Goal: Task Accomplishment & Management: Complete application form

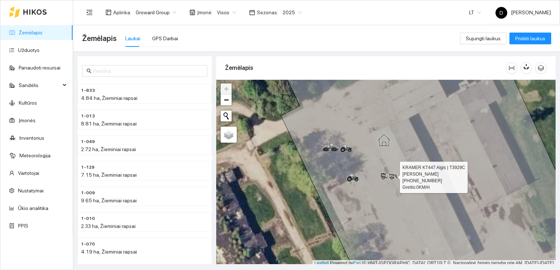
scroll to position [2, 0]
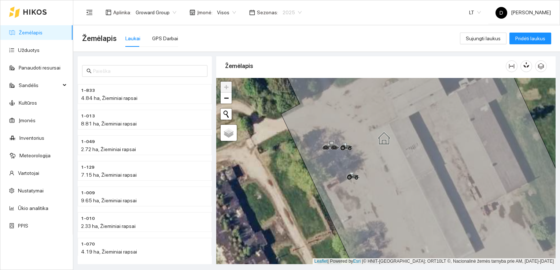
click at [288, 13] on span "2025" at bounding box center [291, 12] width 19 height 11
click at [285, 96] on div "2026" at bounding box center [286, 97] width 19 height 8
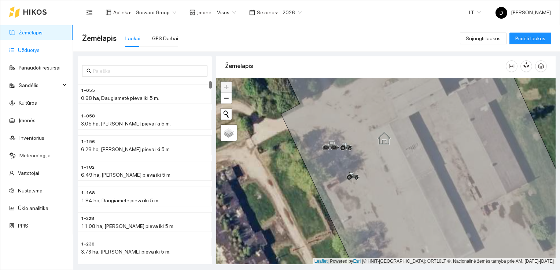
click at [33, 49] on link "Užduotys" at bounding box center [29, 50] width 22 height 6
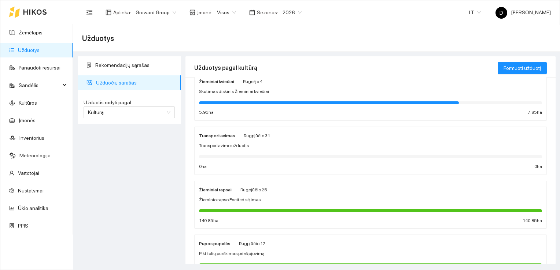
scroll to position [127, 0]
click at [208, 189] on strong "Žieminiai rapsai" at bounding box center [215, 190] width 33 height 5
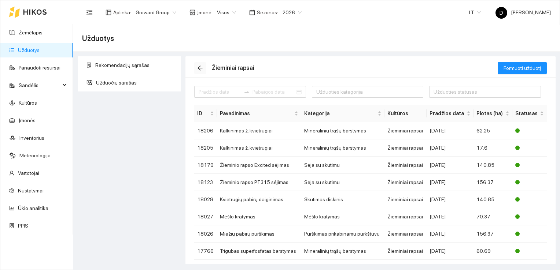
click at [199, 67] on icon "arrow-left" at bounding box center [200, 68] width 6 height 6
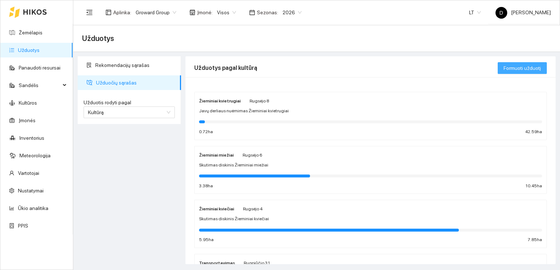
click at [527, 66] on span "Formuoti užduotį" at bounding box center [521, 68] width 37 height 8
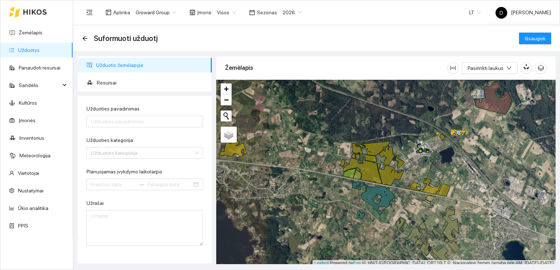
scroll to position [2, 0]
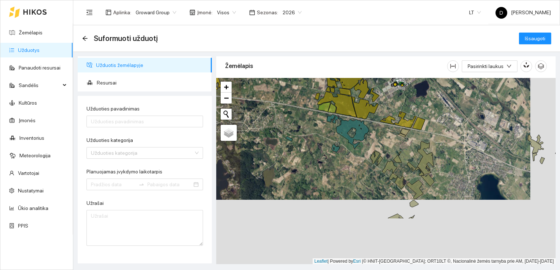
drag, startPoint x: 340, startPoint y: 201, endPoint x: 314, endPoint y: 136, distance: 69.6
click at [314, 136] on div at bounding box center [385, 171] width 339 height 187
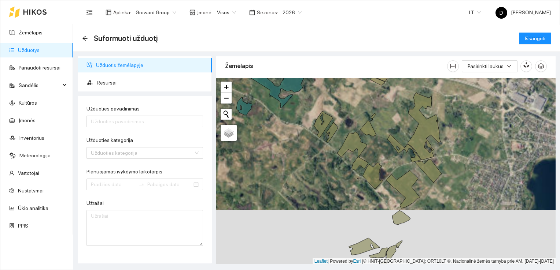
drag, startPoint x: 384, startPoint y: 181, endPoint x: 295, endPoint y: 166, distance: 90.5
click at [295, 166] on div at bounding box center [385, 171] width 339 height 187
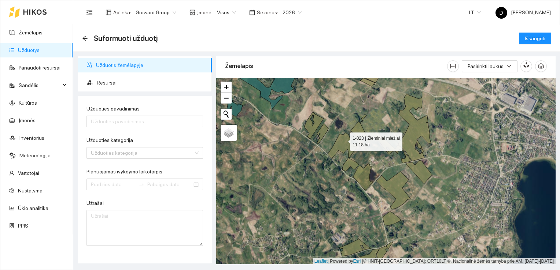
click at [344, 140] on icon at bounding box center [343, 152] width 31 height 38
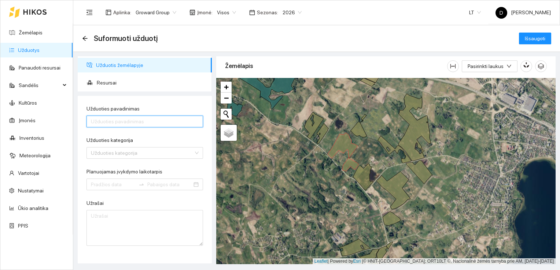
click at [171, 119] on input "Užduoties pavadinimas" at bounding box center [144, 122] width 117 height 12
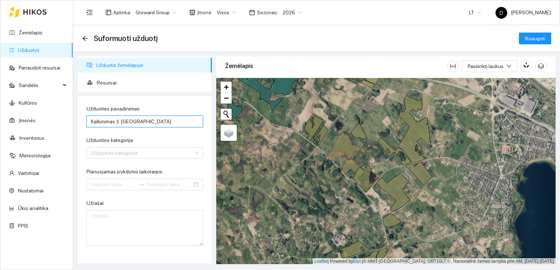
drag, startPoint x: 114, startPoint y: 122, endPoint x: 158, endPoint y: 123, distance: 44.3
click at [158, 123] on input "Kalkinimas ž. [GEOGRAPHIC_DATA]" at bounding box center [144, 122] width 117 height 12
type input "Kalkinimas"
click at [94, 152] on input "Užduoties kategorija" at bounding box center [142, 153] width 103 height 11
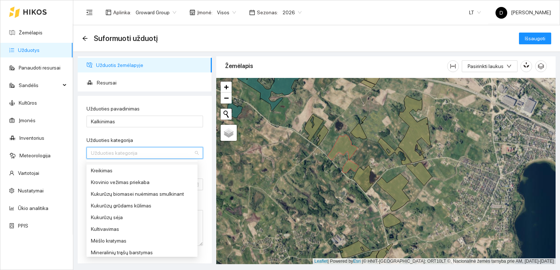
scroll to position [183, 0]
type input "m"
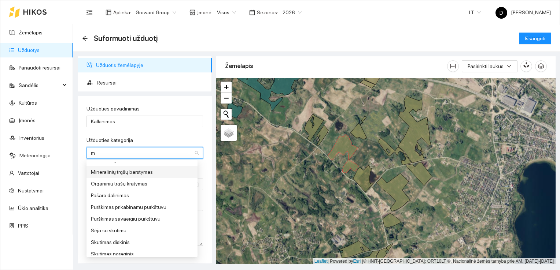
click at [131, 172] on div "Mineralinių trąšų barstymas" at bounding box center [142, 172] width 102 height 8
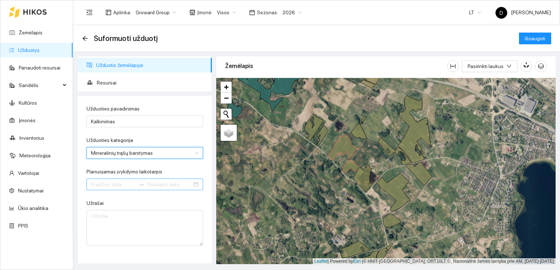
click at [122, 182] on input "Planuojamas įvykdymo laikotarpis" at bounding box center [113, 185] width 45 height 8
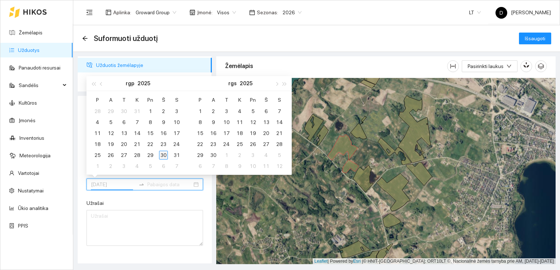
type input "[DATE]"
click at [163, 154] on div "30" at bounding box center [163, 155] width 9 height 9
type input "[DATE]"
click at [176, 154] on div "31" at bounding box center [176, 155] width 9 height 9
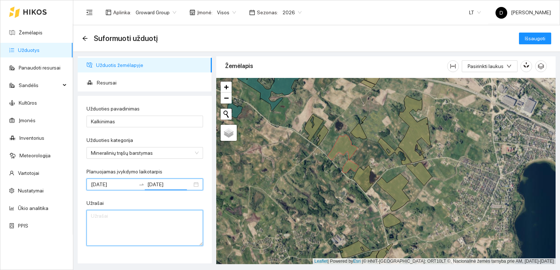
click at [154, 236] on textarea "Užrašai" at bounding box center [144, 228] width 117 height 36
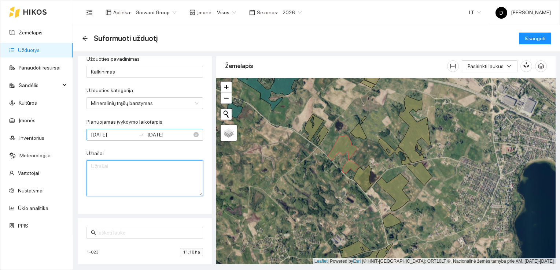
scroll to position [56, 0]
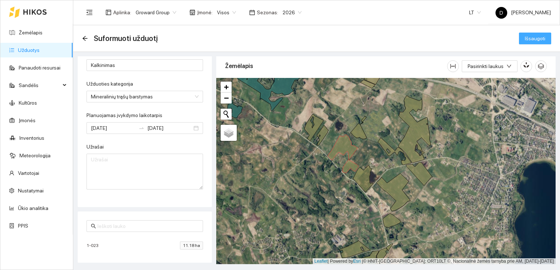
click at [535, 38] on span "Išsaugoti" at bounding box center [535, 38] width 21 height 8
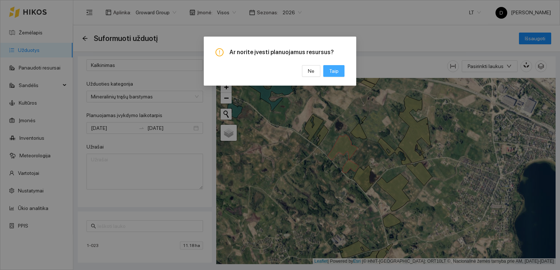
click at [337, 70] on span "Taip" at bounding box center [334, 71] width 10 height 8
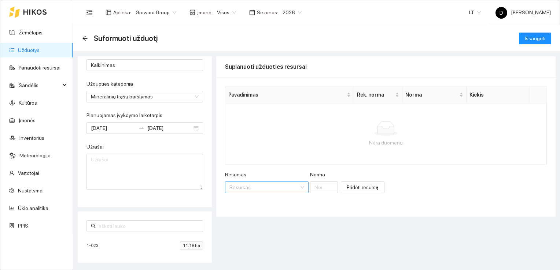
click at [261, 188] on input "Resursas" at bounding box center [264, 187] width 70 height 11
type input "2"
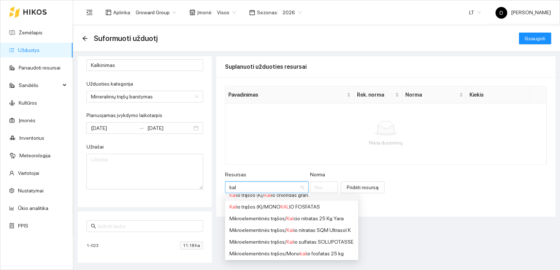
scroll to position [183, 0]
type input "kalk"
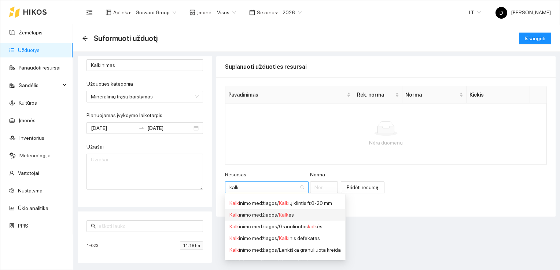
scroll to position [0, 0]
click at [314, 212] on div "Kalk inimo medžiagos / Kalk ių klintis fr.0-20 mm" at bounding box center [284, 214] width 111 height 8
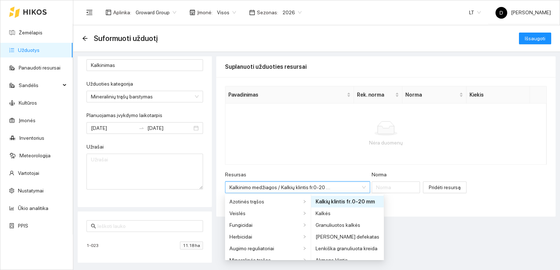
scroll to position [158, 0]
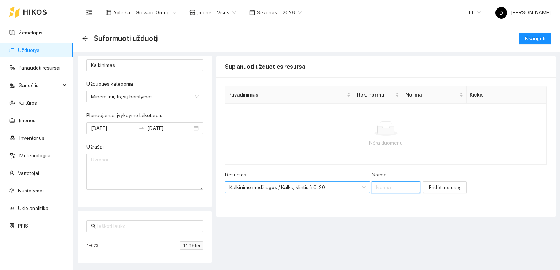
click at [385, 187] on input "Norma" at bounding box center [396, 188] width 48 height 12
type input "2363"
click at [435, 187] on span "Pridėti resursą" at bounding box center [445, 188] width 32 height 8
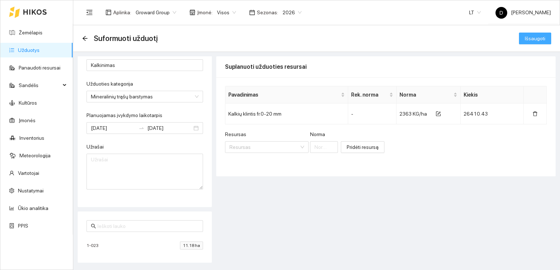
click at [531, 35] on span "Išsaugoti" at bounding box center [535, 38] width 21 height 8
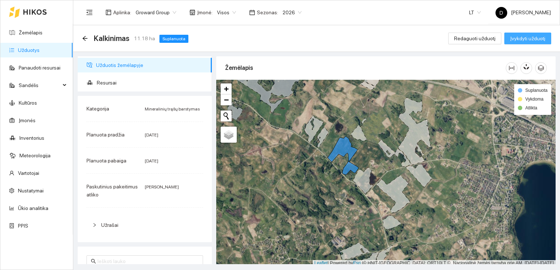
click at [531, 37] on span "Įvykdyti užduotį" at bounding box center [527, 38] width 35 height 8
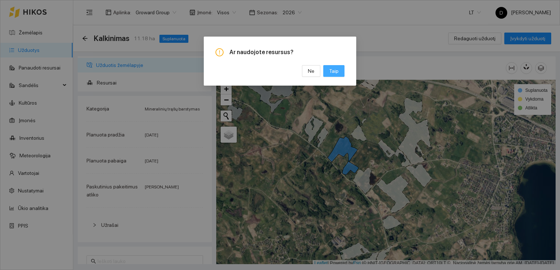
click at [341, 70] on button "Taip" at bounding box center [333, 71] width 21 height 12
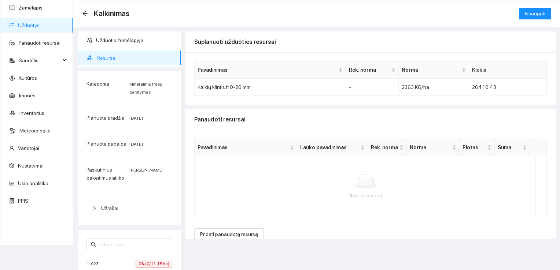
scroll to position [36, 0]
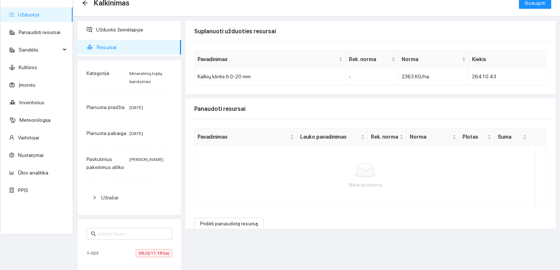
click at [149, 252] on span "0% (0/11.18 ha)" at bounding box center [154, 254] width 37 height 8
click at [228, 224] on span "Pridėti panaudotą resursą" at bounding box center [229, 224] width 58 height 8
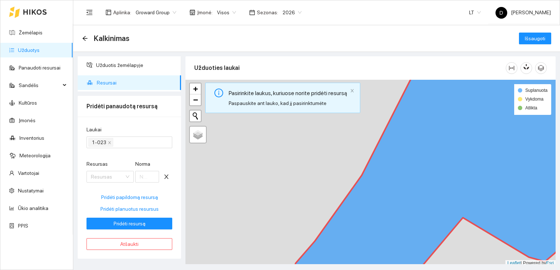
scroll to position [0, 0]
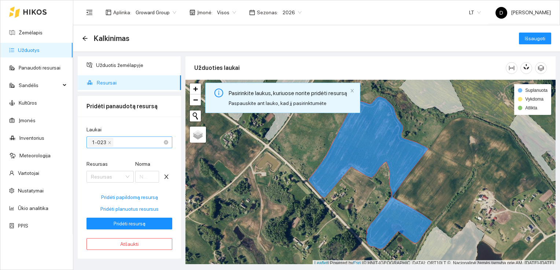
click at [136, 141] on div "1-023" at bounding box center [125, 142] width 75 height 10
click at [100, 157] on div "1-023" at bounding box center [127, 156] width 72 height 8
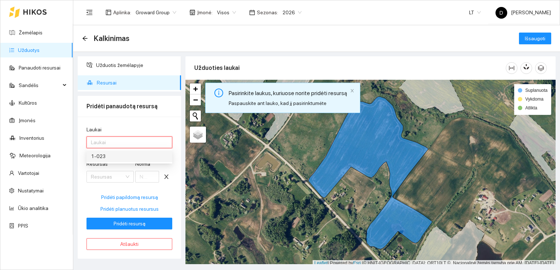
click at [101, 158] on div "1-023" at bounding box center [129, 156] width 77 height 8
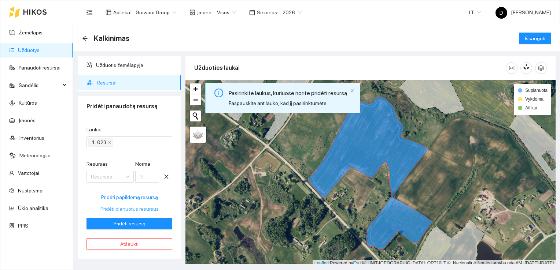
click at [127, 209] on span "Pridėti planuotus resursus" at bounding box center [129, 209] width 58 height 8
type input "2363"
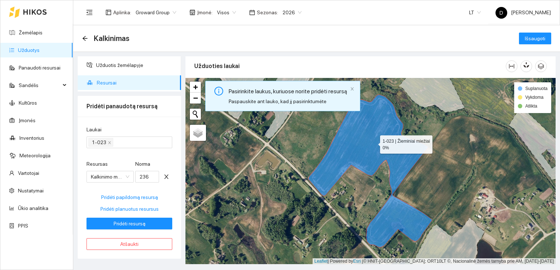
click at [373, 145] on icon at bounding box center [370, 171] width 124 height 153
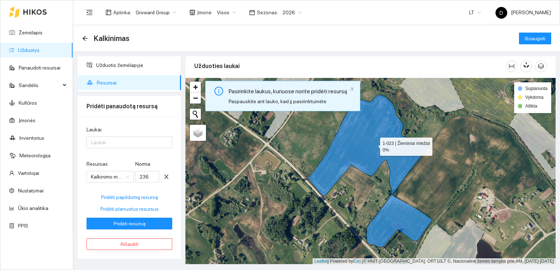
click at [373, 145] on icon at bounding box center [370, 171] width 124 height 153
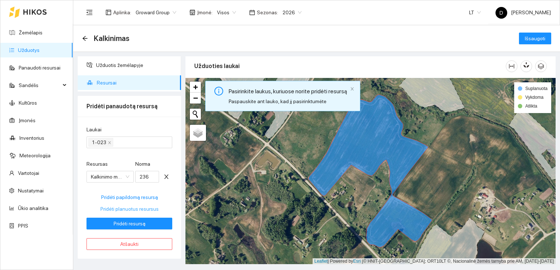
click at [132, 209] on span "Pridėti planuotus resursus" at bounding box center [129, 209] width 58 height 8
click at [136, 223] on span "Pridėti resursą" at bounding box center [130, 224] width 32 height 8
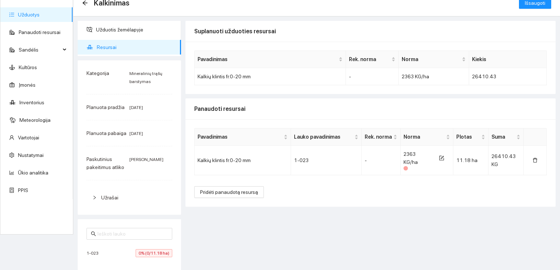
scroll to position [0, 0]
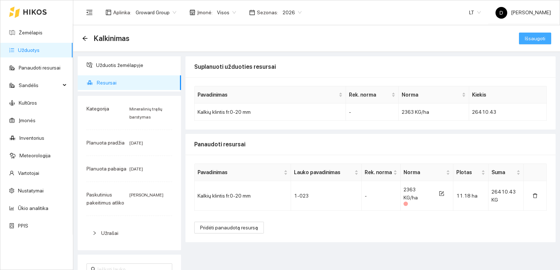
click at [543, 37] on button "Išsaugoti" at bounding box center [535, 39] width 32 height 12
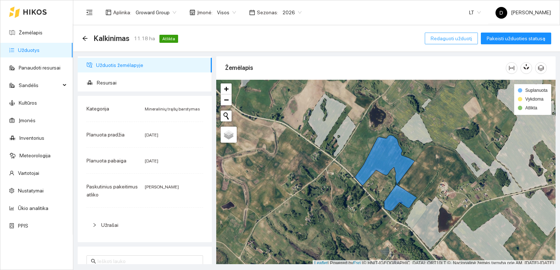
click at [455, 39] on span "Redaguoti užduotį" at bounding box center [451, 38] width 41 height 8
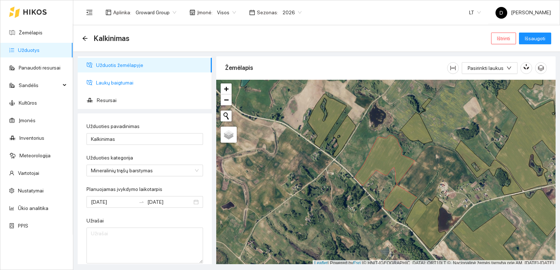
click at [109, 84] on span "Laukų baigtumai" at bounding box center [151, 82] width 110 height 15
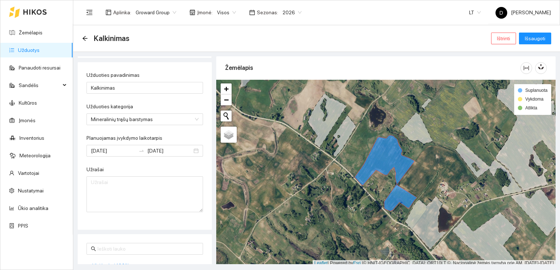
scroll to position [86, 0]
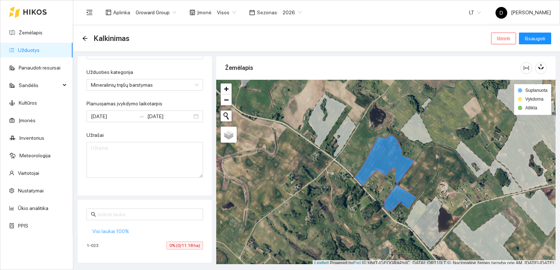
click at [115, 230] on span "Visi laukai 100%" at bounding box center [110, 232] width 37 height 8
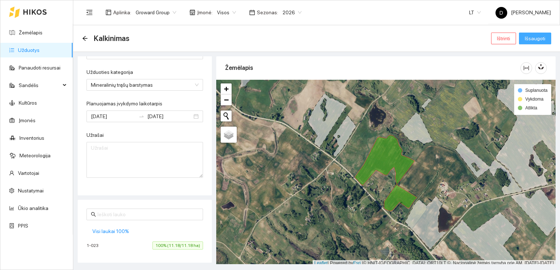
click at [546, 38] on button "Išsaugoti" at bounding box center [535, 39] width 32 height 12
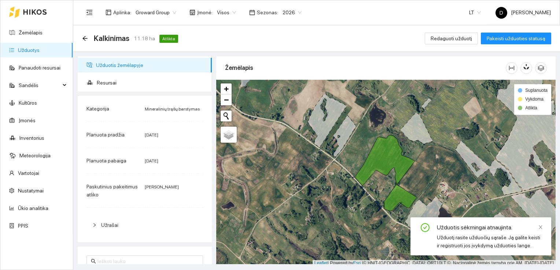
click at [383, 36] on div "Kalkinimas 11.18 ha Atlikta Redaguoti užduotį Pakeisti užduoties statusą" at bounding box center [316, 38] width 469 height 15
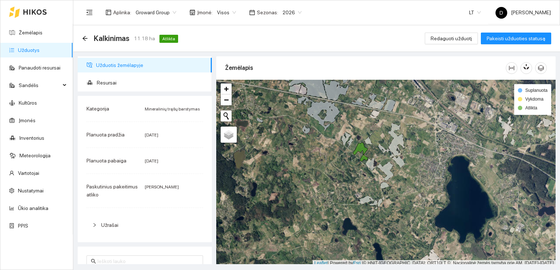
scroll to position [2, 0]
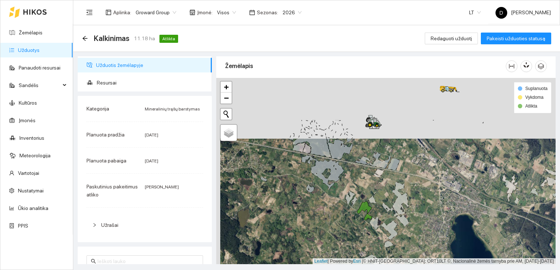
drag, startPoint x: 303, startPoint y: 158, endPoint x: 311, endPoint y: 224, distance: 67.1
click at [311, 224] on div at bounding box center [385, 171] width 339 height 187
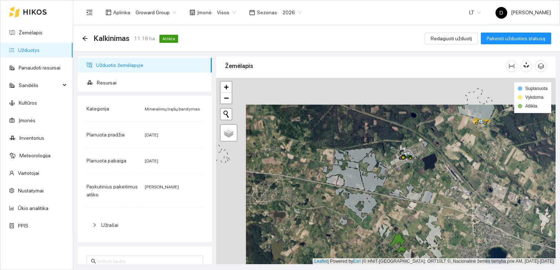
drag, startPoint x: 367, startPoint y: 156, endPoint x: 397, endPoint y: 183, distance: 39.7
click at [397, 183] on div at bounding box center [385, 171] width 339 height 187
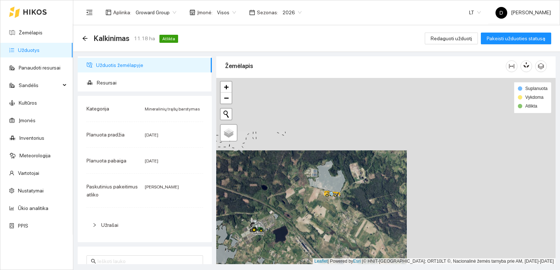
drag, startPoint x: 446, startPoint y: 128, endPoint x: 296, endPoint y: 201, distance: 165.8
click at [296, 201] on div at bounding box center [385, 171] width 339 height 187
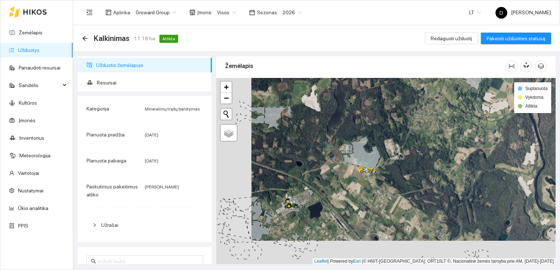
drag, startPoint x: 377, startPoint y: 130, endPoint x: 412, endPoint y: 107, distance: 42.5
click at [412, 107] on div at bounding box center [385, 171] width 339 height 187
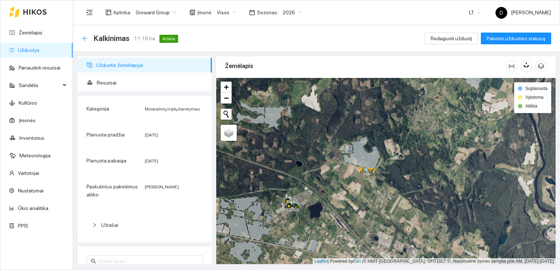
click at [84, 37] on icon "arrow-left" at bounding box center [85, 39] width 6 height 6
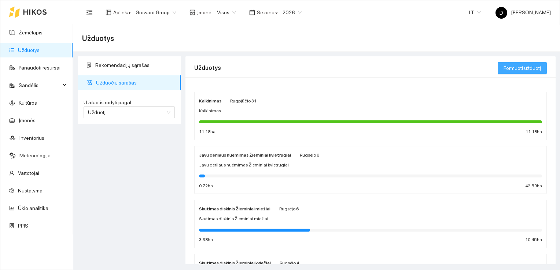
click at [524, 68] on span "Formuoti užduotį" at bounding box center [521, 68] width 37 height 8
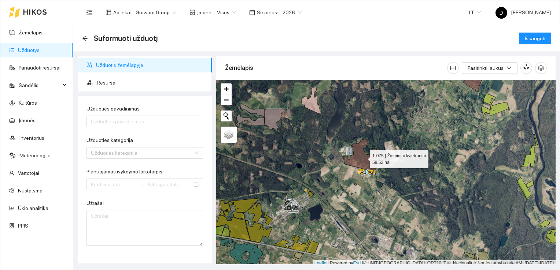
scroll to position [2, 0]
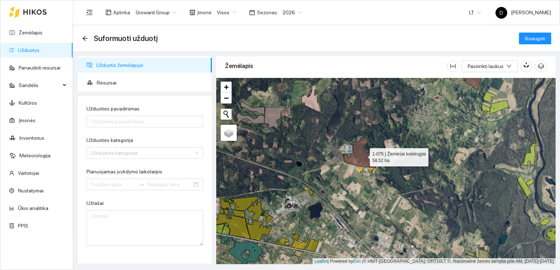
click at [362, 159] on icon at bounding box center [361, 153] width 37 height 33
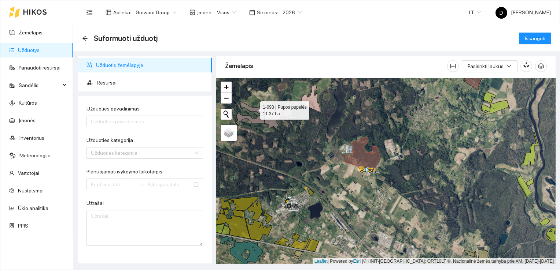
click at [258, 109] on icon at bounding box center [251, 108] width 25 height 15
click at [258, 121] on icon at bounding box center [249, 118] width 29 height 11
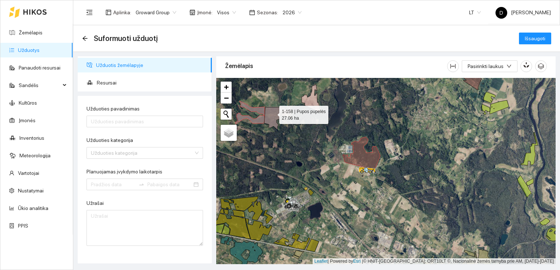
click at [273, 113] on icon at bounding box center [275, 118] width 22 height 22
click at [290, 115] on icon at bounding box center [289, 111] width 3 height 9
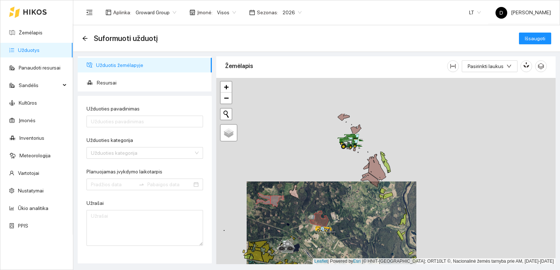
drag, startPoint x: 433, startPoint y: 150, endPoint x: 351, endPoint y: 200, distance: 96.0
click at [353, 202] on div at bounding box center [385, 171] width 339 height 187
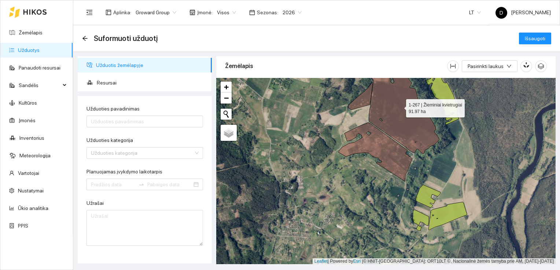
click at [394, 122] on icon at bounding box center [402, 106] width 75 height 95
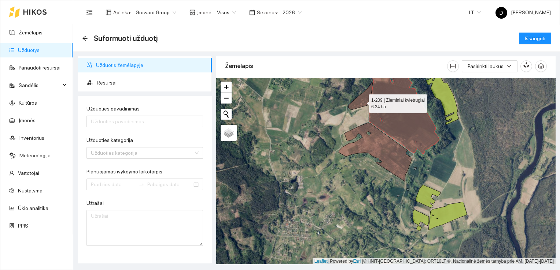
click at [362, 102] on icon at bounding box center [360, 96] width 25 height 28
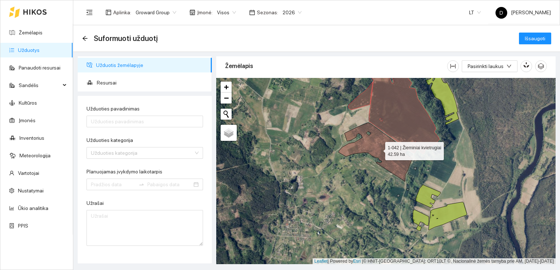
click at [377, 154] on icon at bounding box center [376, 152] width 74 height 59
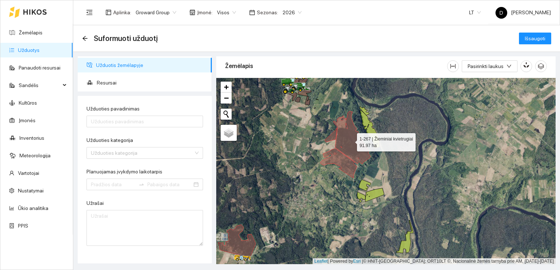
click at [357, 147] on icon at bounding box center [351, 137] width 37 height 53
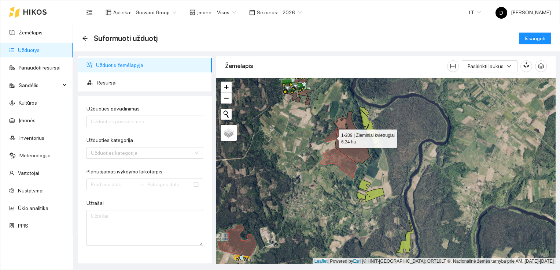
click at [332, 137] on icon at bounding box center [331, 135] width 12 height 14
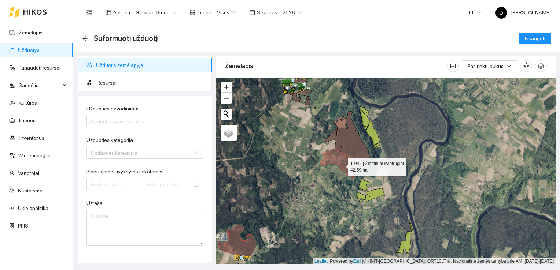
click at [341, 165] on icon at bounding box center [338, 163] width 37 height 29
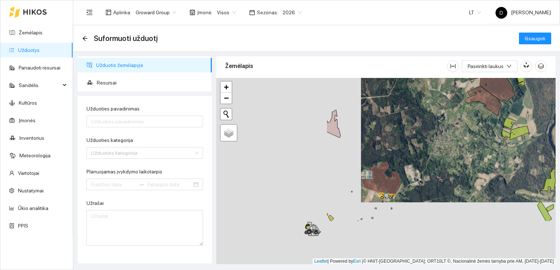
drag, startPoint x: 295, startPoint y: 183, endPoint x: 440, endPoint y: 123, distance: 156.9
click at [440, 123] on div at bounding box center [385, 171] width 339 height 187
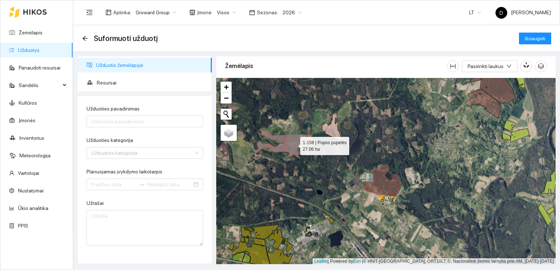
click at [296, 148] on icon at bounding box center [296, 147] width 22 height 22
click at [310, 144] on div at bounding box center [385, 171] width 339 height 187
click at [310, 139] on icon at bounding box center [309, 139] width 3 height 9
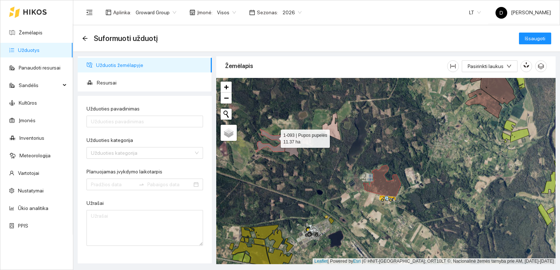
click at [281, 138] on icon at bounding box center [272, 136] width 25 height 15
click at [280, 152] on div at bounding box center [385, 171] width 339 height 187
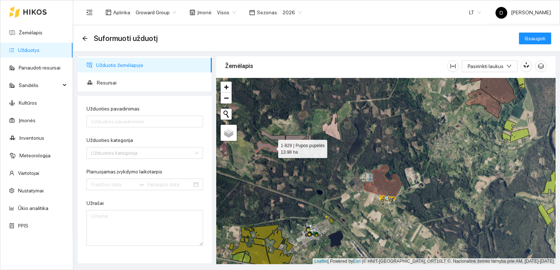
click at [277, 147] on icon at bounding box center [270, 146] width 29 height 11
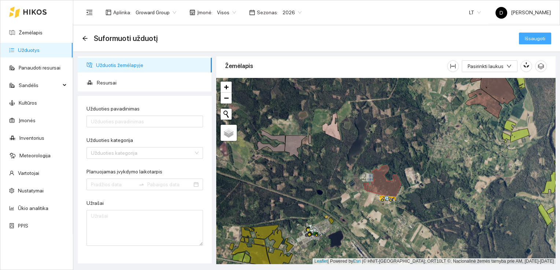
click at [540, 40] on span "Išsaugoti" at bounding box center [535, 38] width 21 height 8
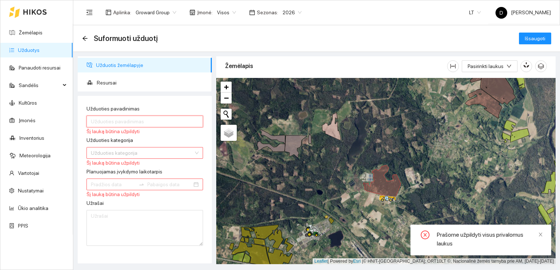
click at [123, 118] on input "Užduoties pavadinimas" at bounding box center [144, 122] width 117 height 12
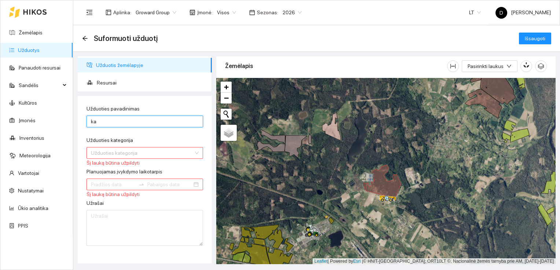
type input "Kalkinimas"
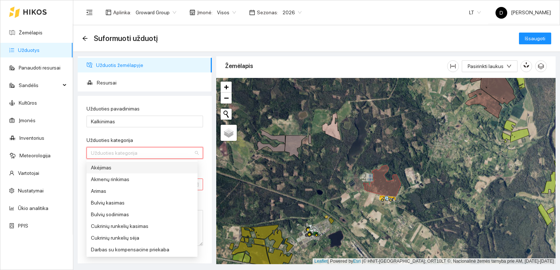
click at [125, 155] on input "Užduoties kategorija" at bounding box center [142, 153] width 103 height 11
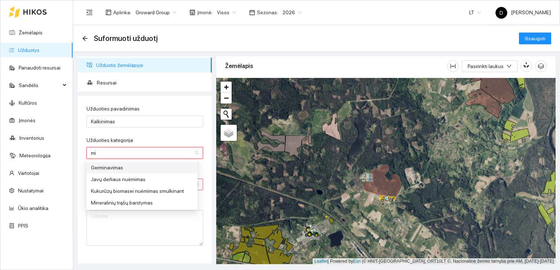
type input "min"
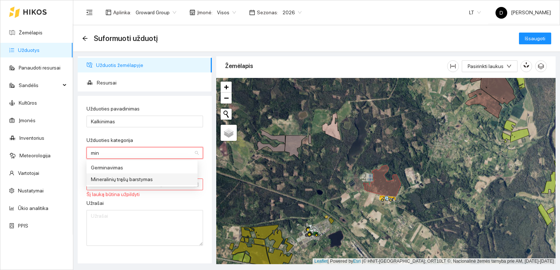
click at [118, 182] on div "Mineralinių trąšų barstymas" at bounding box center [142, 179] width 102 height 8
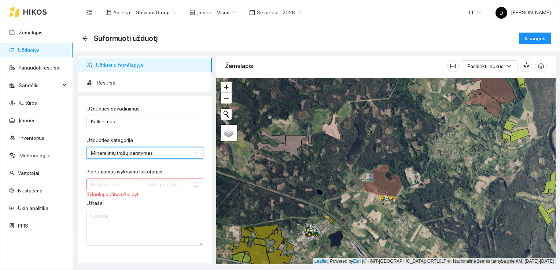
click at [120, 185] on input "Planuojamas įvykdymo laikotarpis" at bounding box center [113, 185] width 45 height 8
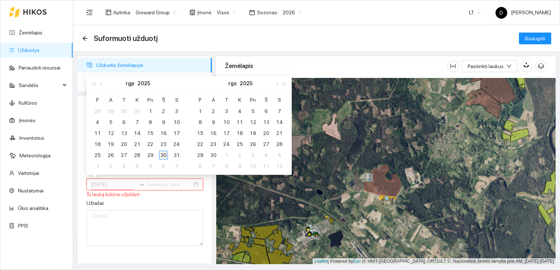
type input "[DATE]"
click at [165, 154] on div "30" at bounding box center [163, 155] width 9 height 9
type input "[DATE]"
click at [178, 156] on div "31" at bounding box center [176, 155] width 9 height 9
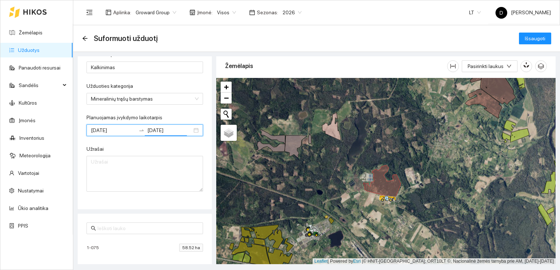
scroll to position [56, 0]
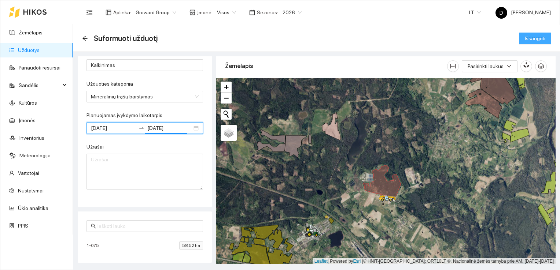
click at [538, 35] on span "Išsaugoti" at bounding box center [535, 38] width 21 height 8
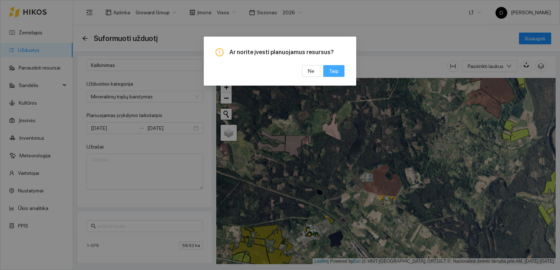
click at [338, 68] on span "Taip" at bounding box center [334, 71] width 10 height 8
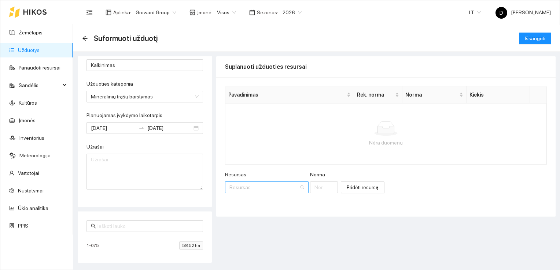
click at [259, 188] on input "Resursas" at bounding box center [264, 187] width 70 height 11
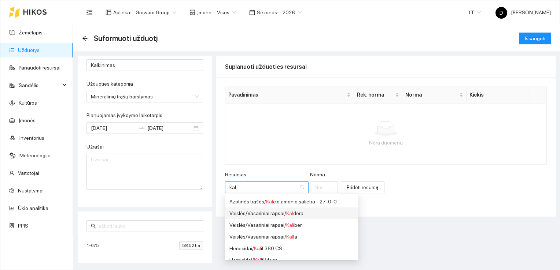
type input "kalk"
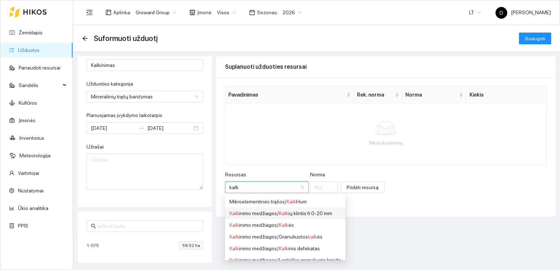
click at [305, 214] on div "Kalk inimo medžiagos / Kalk ių klintis fr.0-20 mm" at bounding box center [284, 214] width 111 height 8
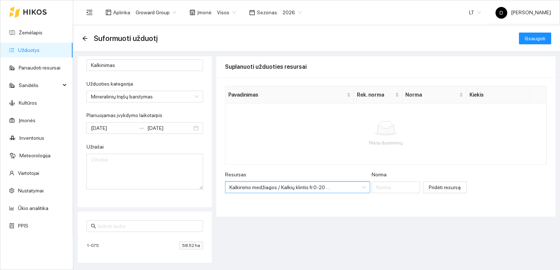
scroll to position [158, 0]
click at [372, 184] on input "Norma" at bounding box center [396, 188] width 48 height 12
type input "3462"
click at [435, 188] on span "Pridėti resursą" at bounding box center [445, 188] width 32 height 8
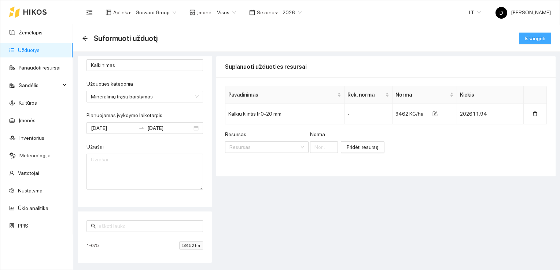
click at [534, 36] on span "Išsaugoti" at bounding box center [535, 38] width 21 height 8
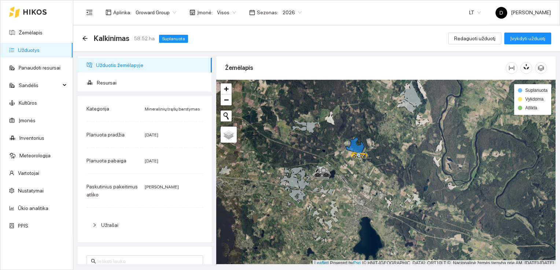
scroll to position [2, 0]
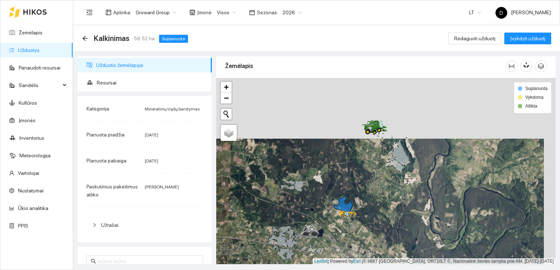
drag, startPoint x: 383, startPoint y: 125, endPoint x: 371, endPoint y: 186, distance: 61.9
click at [371, 186] on div at bounding box center [385, 171] width 339 height 187
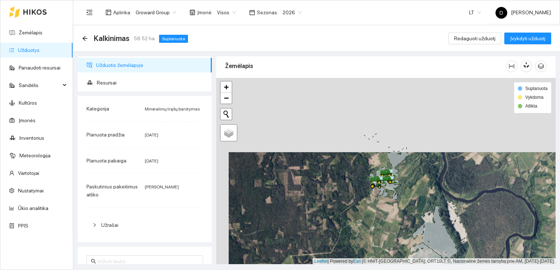
drag, startPoint x: 328, startPoint y: 118, endPoint x: 340, endPoint y: 201, distance: 83.3
click at [340, 202] on div at bounding box center [385, 171] width 339 height 187
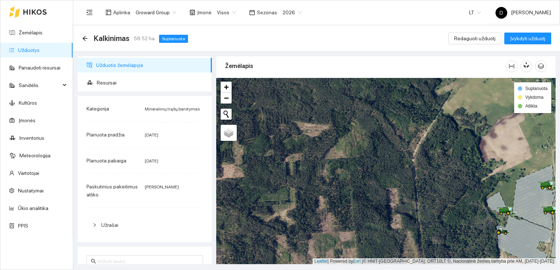
click at [81, 37] on div "Kalkinimas 58.52 ha Suplanuota Redaguoti užduotį Įvykdyti užduotį" at bounding box center [316, 38] width 487 height 27
click at [83, 39] on icon "arrow-left" at bounding box center [84, 38] width 5 height 5
